Goal: Navigation & Orientation: Find specific page/section

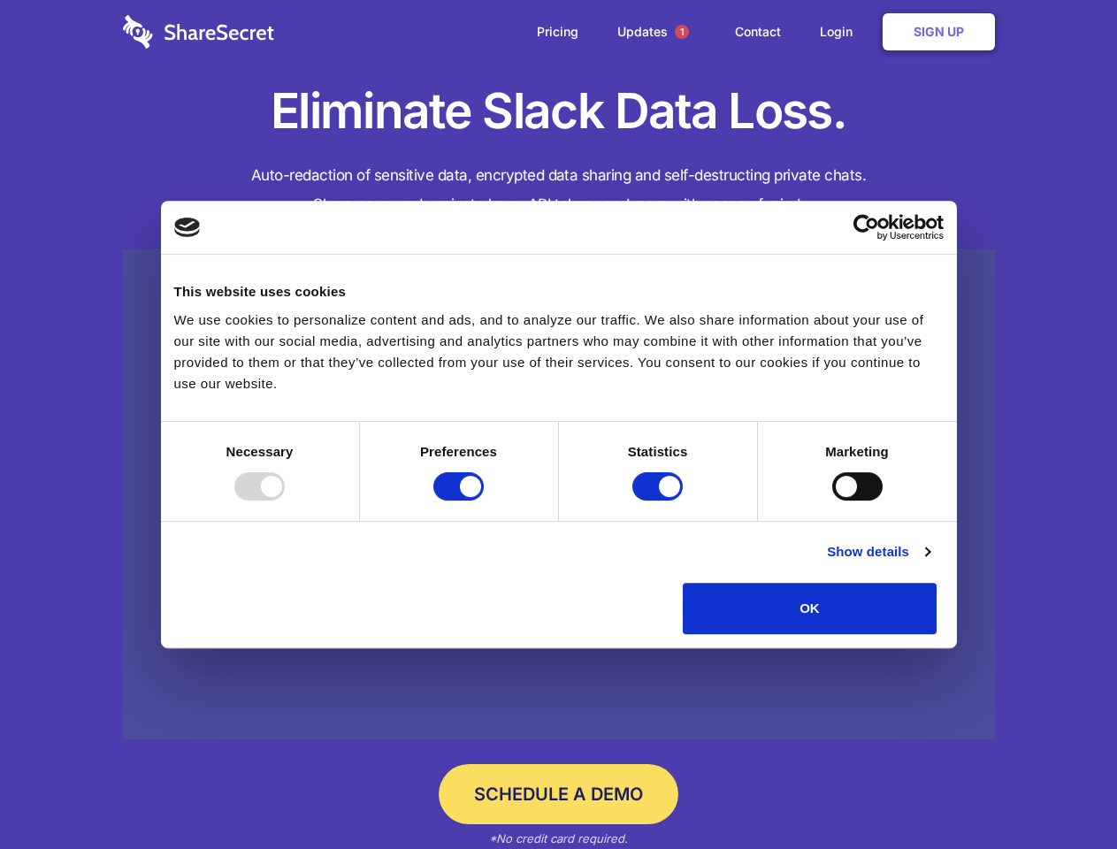
click at [285, 501] on div at bounding box center [259, 486] width 50 height 28
click at [484, 501] on input "Preferences" at bounding box center [458, 486] width 50 height 28
checkbox input "false"
click at [660, 501] on input "Statistics" at bounding box center [657, 486] width 50 height 28
checkbox input "false"
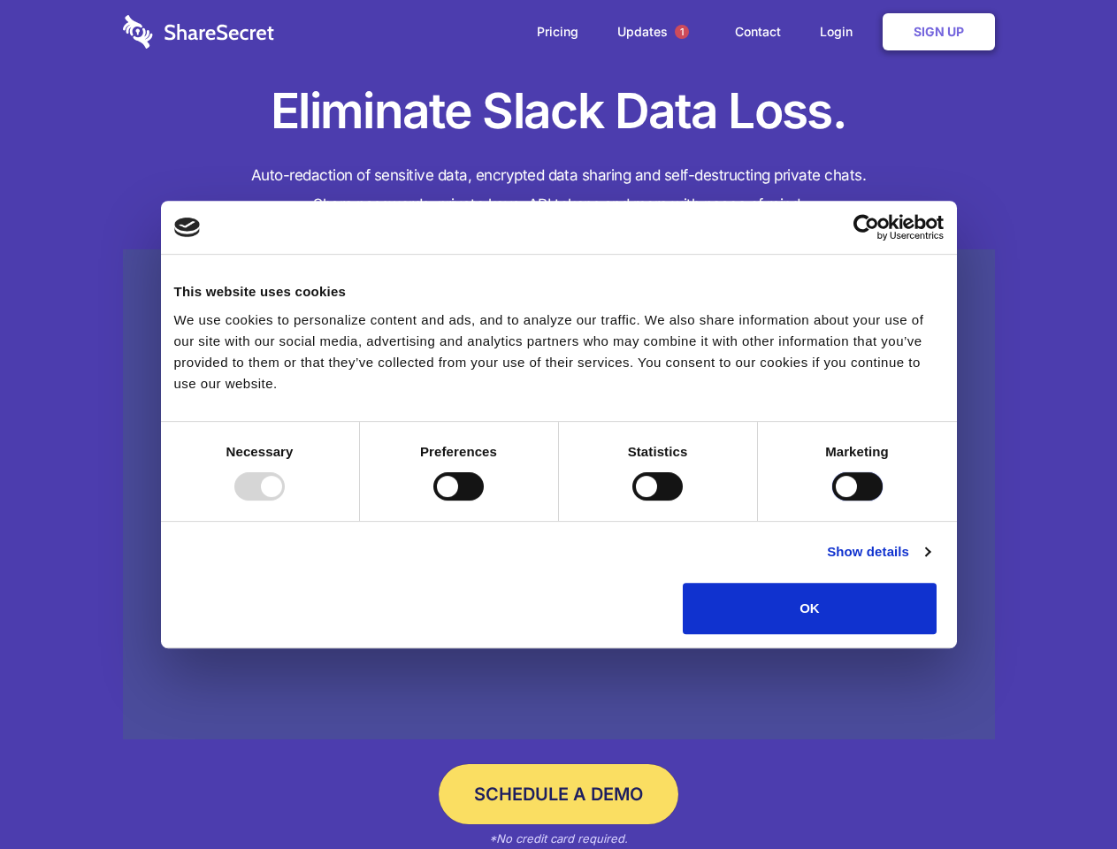
click at [832, 501] on input "Marketing" at bounding box center [857, 486] width 50 height 28
checkbox input "true"
click at [930, 563] on link "Show details" at bounding box center [878, 551] width 103 height 21
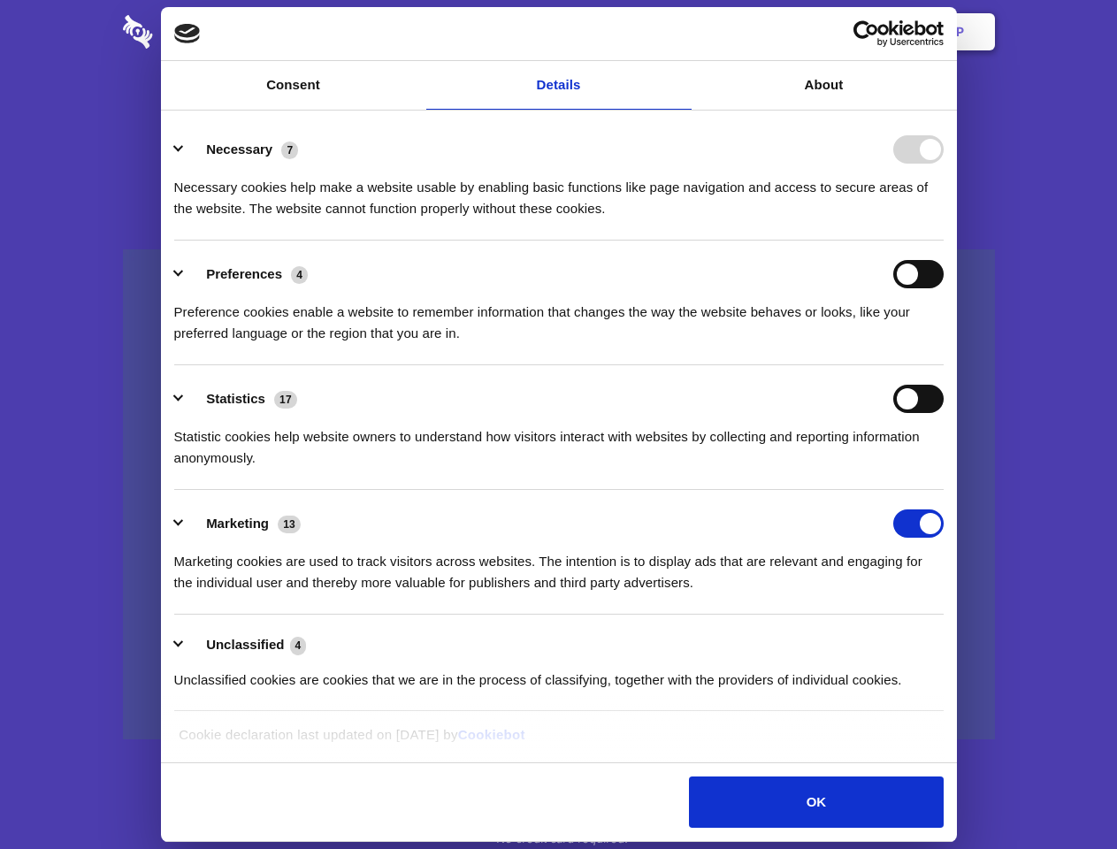
click at [944, 219] on div "Necessary 7 Necessary cookies help make a website usable by enabling basic func…" at bounding box center [559, 177] width 770 height 84
click at [681, 32] on span "1" at bounding box center [682, 32] width 14 height 14
